Goal: Check status: Check status

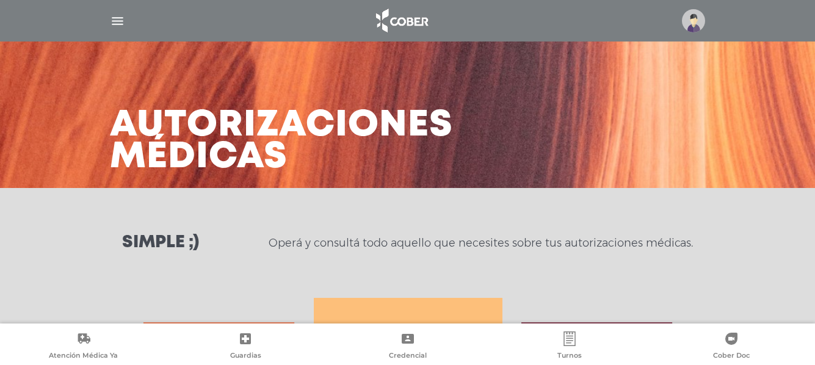
scroll to position [542, 0]
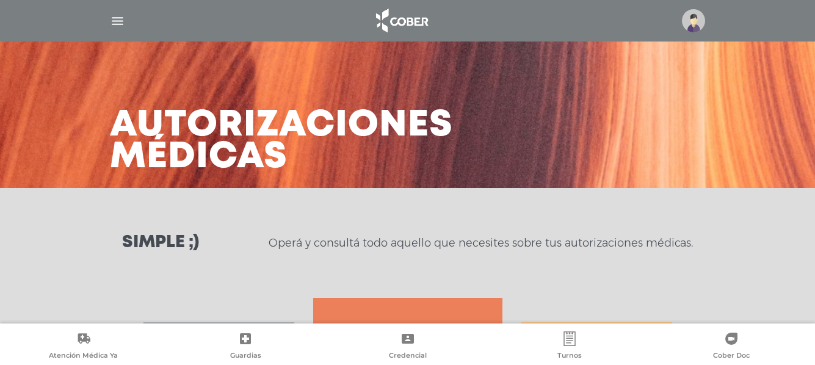
scroll to position [248, 0]
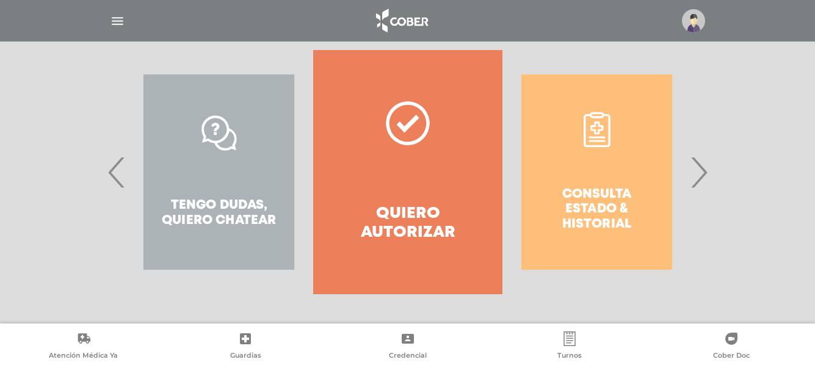
click at [634, 216] on div "Consulta estado & historial" at bounding box center [597, 172] width 189 height 244
click at [703, 173] on span "›" at bounding box center [699, 172] width 24 height 66
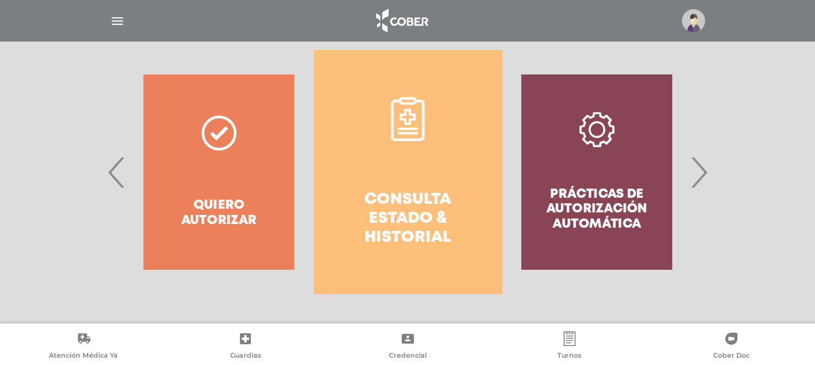
click at [412, 242] on h4 "Consulta estado & historial" at bounding box center [408, 219] width 145 height 57
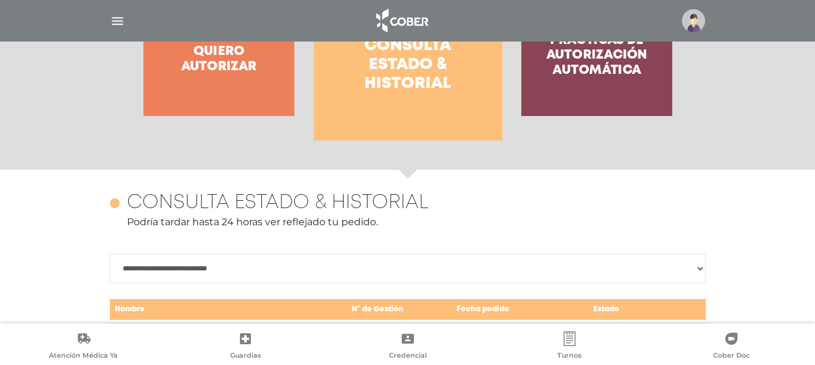
scroll to position [420, 0]
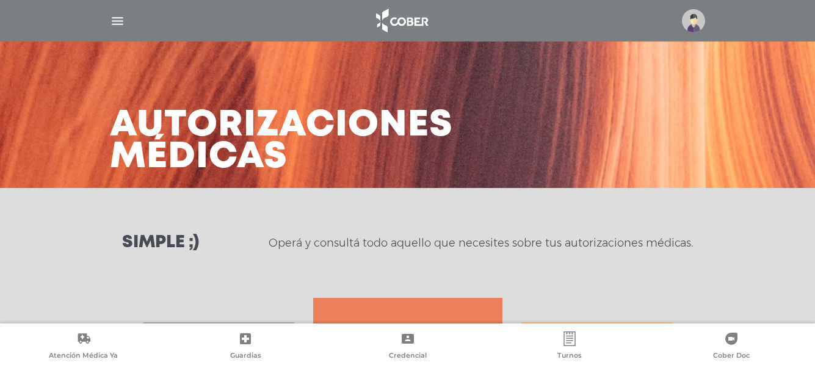
scroll to position [248, 0]
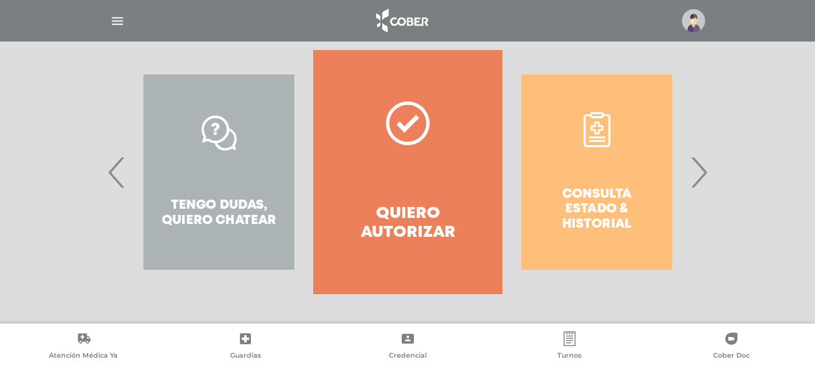
click at [701, 183] on span "›" at bounding box center [699, 172] width 24 height 66
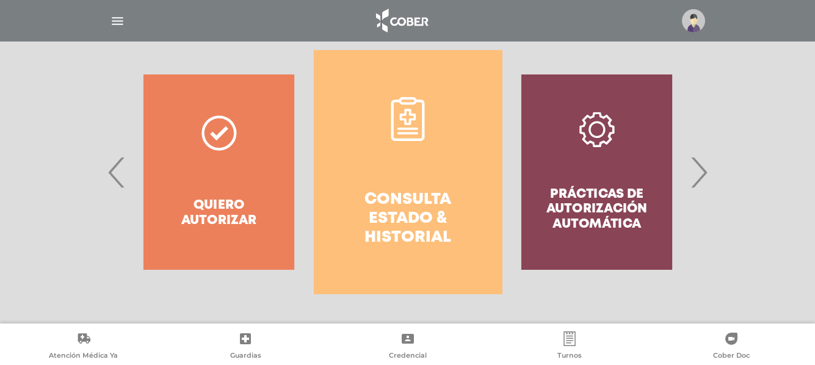
click at [421, 202] on h4 "Consulta estado & historial" at bounding box center [408, 219] width 145 height 57
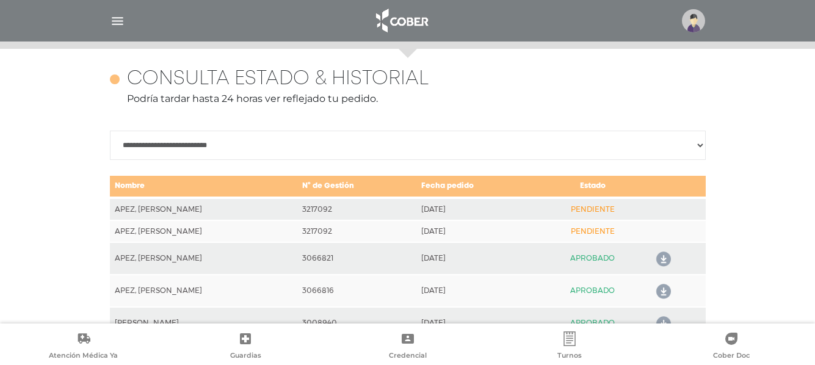
scroll to position [542, 0]
